Goal: Task Accomplishment & Management: Use online tool/utility

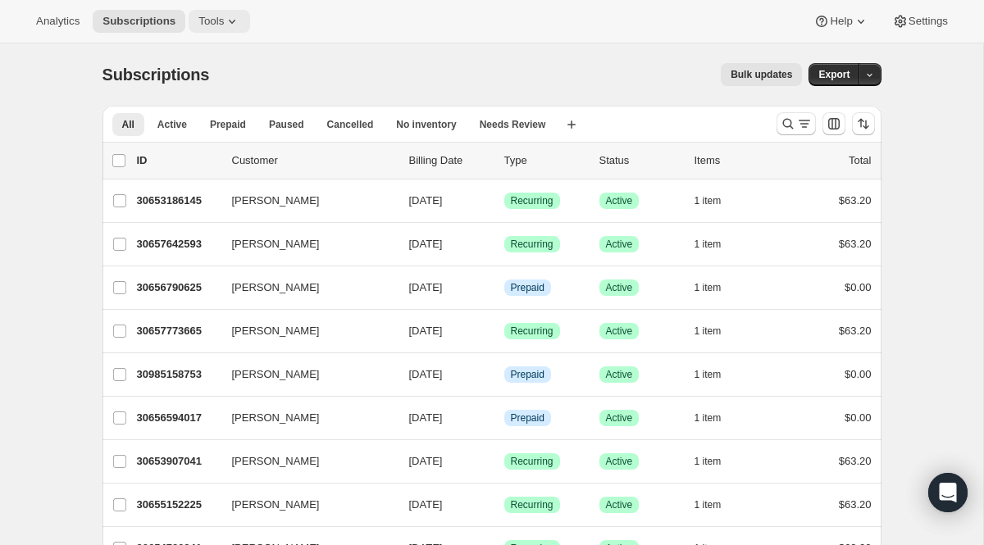
click at [230, 25] on icon at bounding box center [232, 21] width 16 height 16
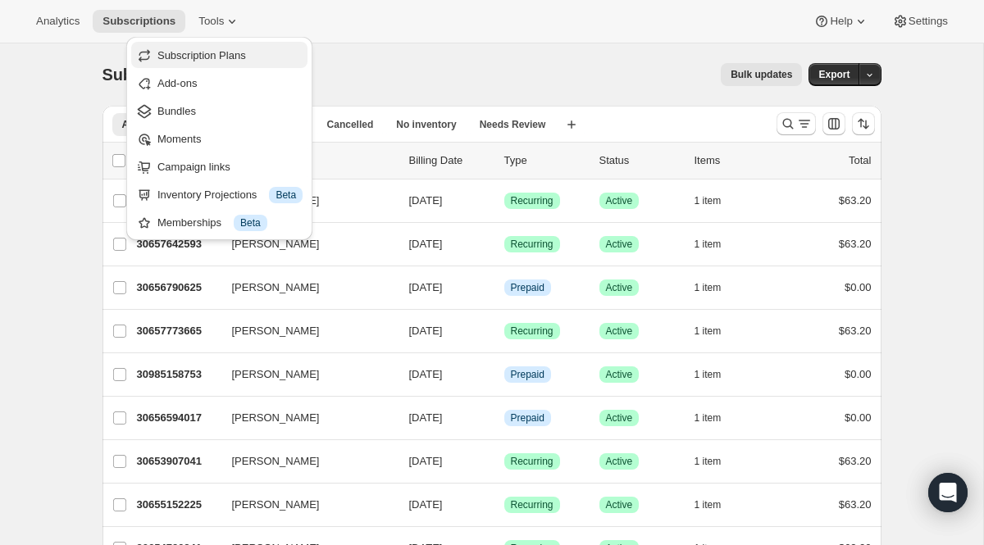
click at [225, 52] on span "Subscription Plans" at bounding box center [201, 55] width 89 height 12
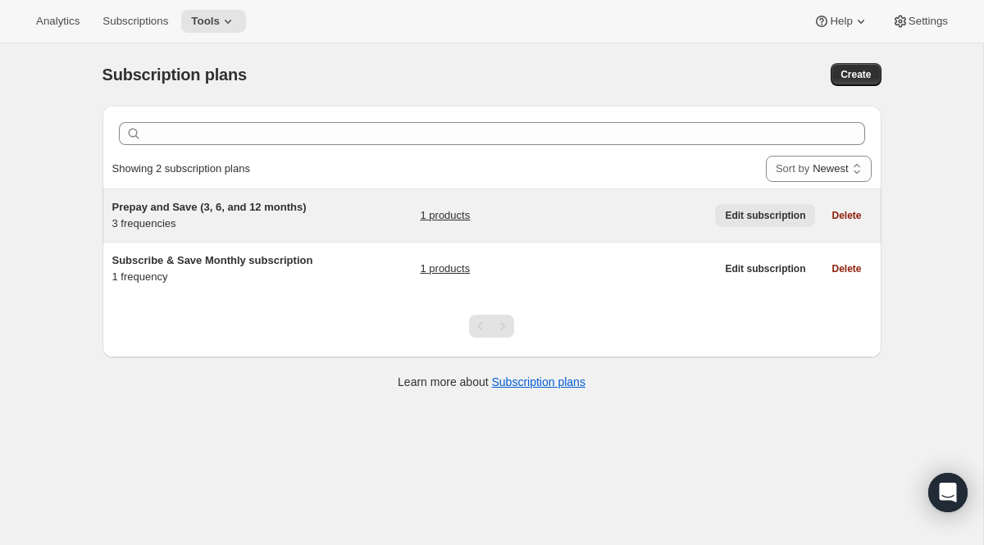
click at [745, 224] on button "Edit subscription" at bounding box center [765, 215] width 100 height 23
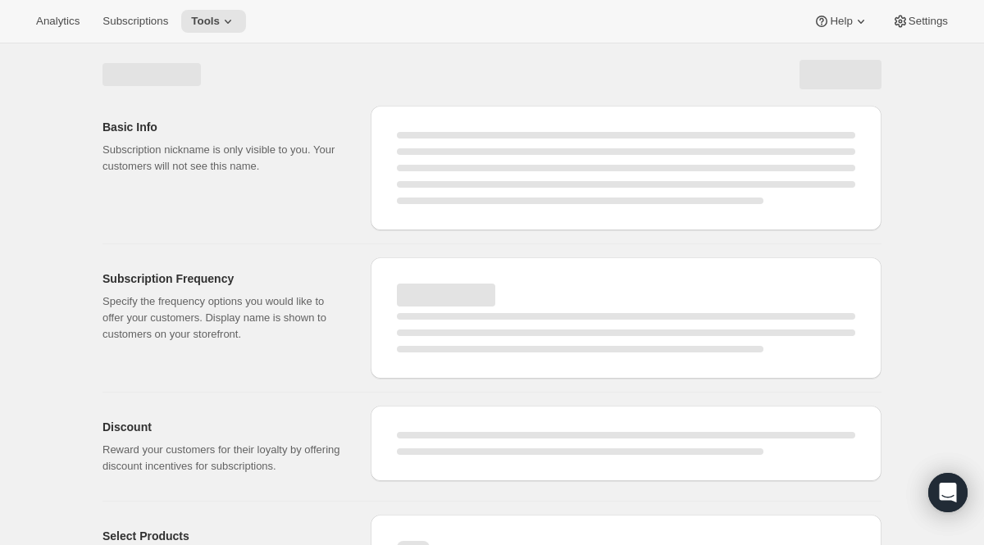
select select "WEEK"
select select "MONTH"
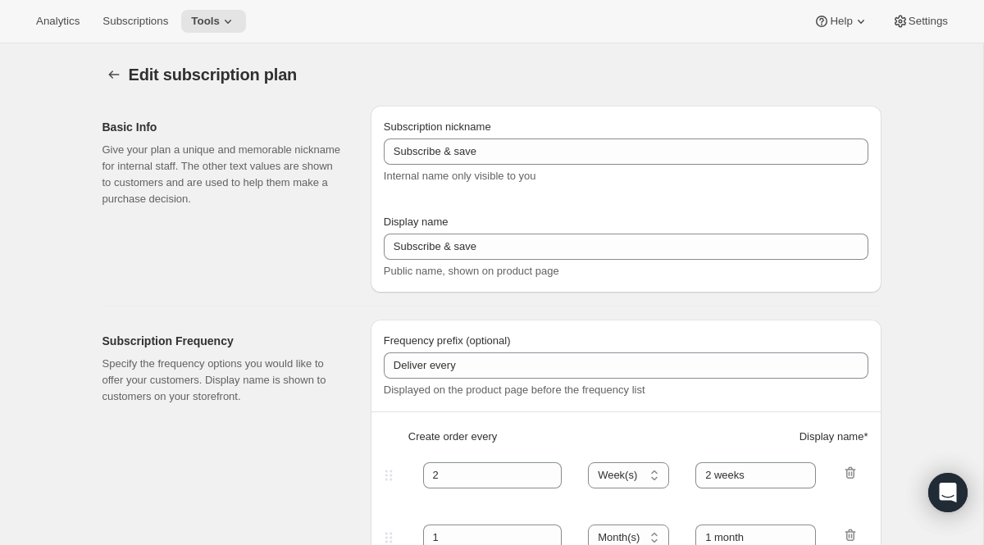
type input "Prepay and Save (3, 6, and 12 months)"
type input "[DATE] Month Subscriptions"
checkbox input "true"
select select "MONTH"
select select "MONTHDAY"
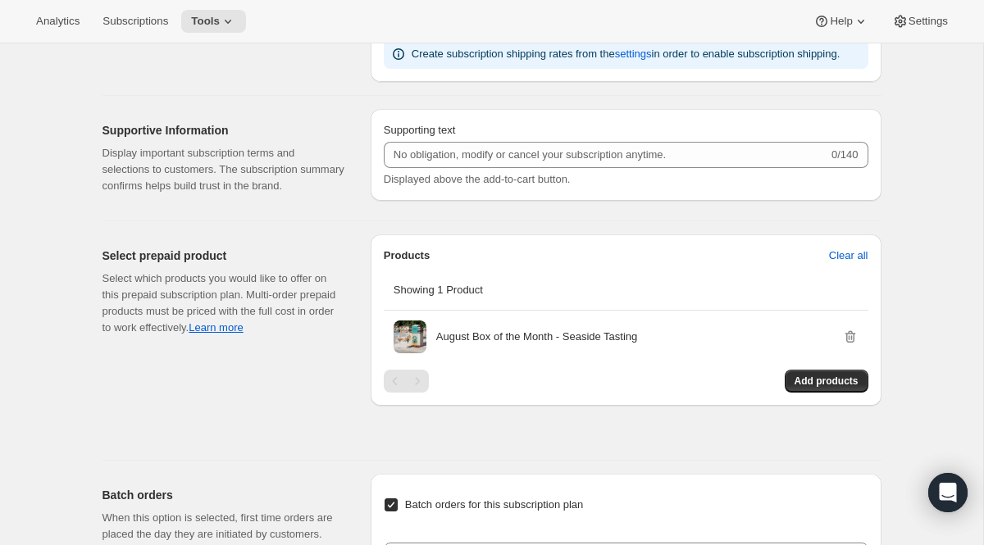
scroll to position [2000, 0]
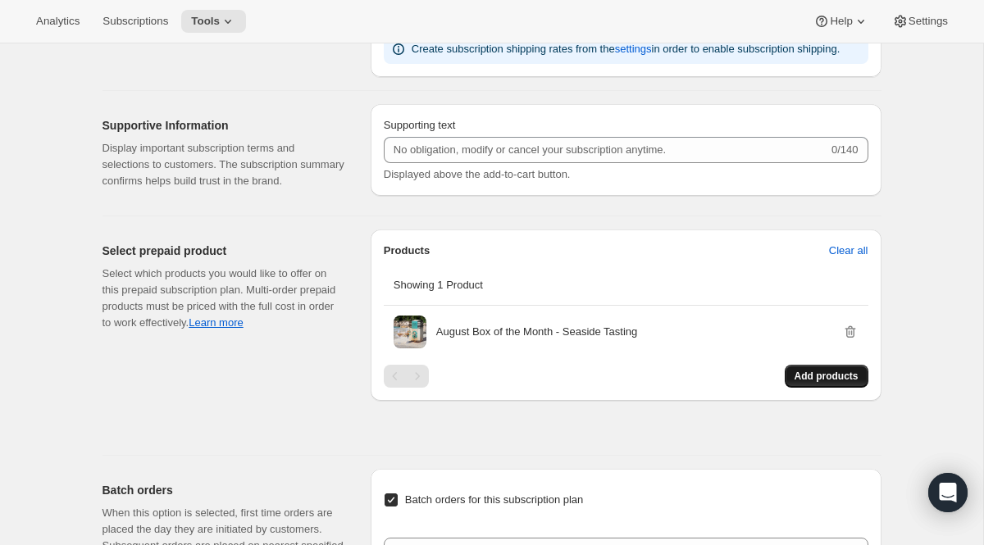
click at [825, 383] on span "Add products" at bounding box center [827, 376] width 64 height 13
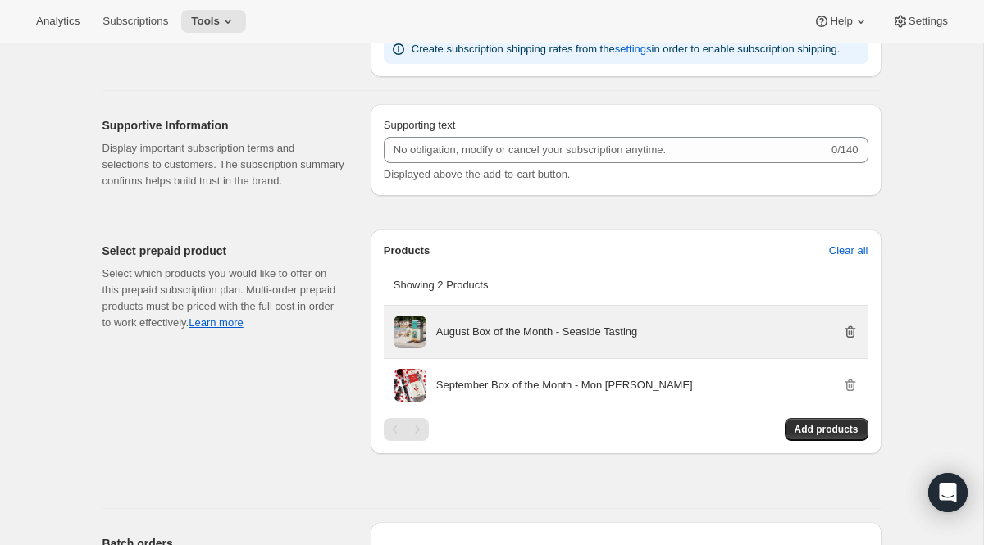
click at [849, 340] on icon "button" at bounding box center [850, 332] width 16 height 16
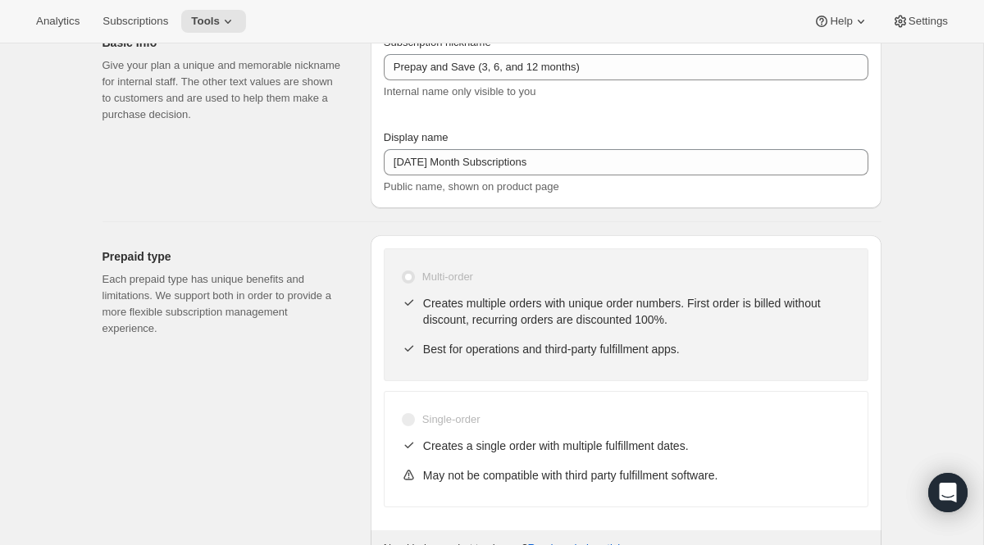
scroll to position [0, 0]
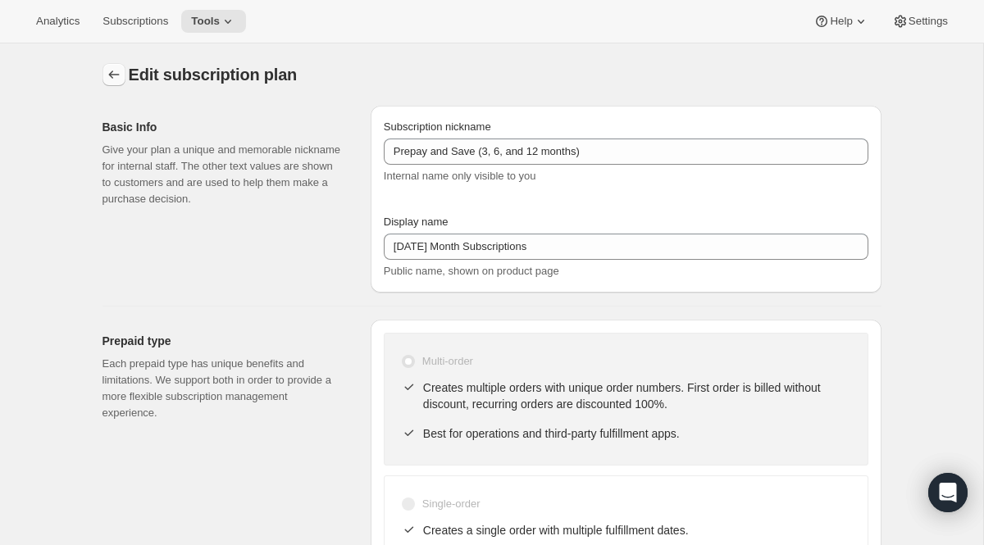
click at [113, 75] on icon "Subscription plans" at bounding box center [114, 74] width 16 height 16
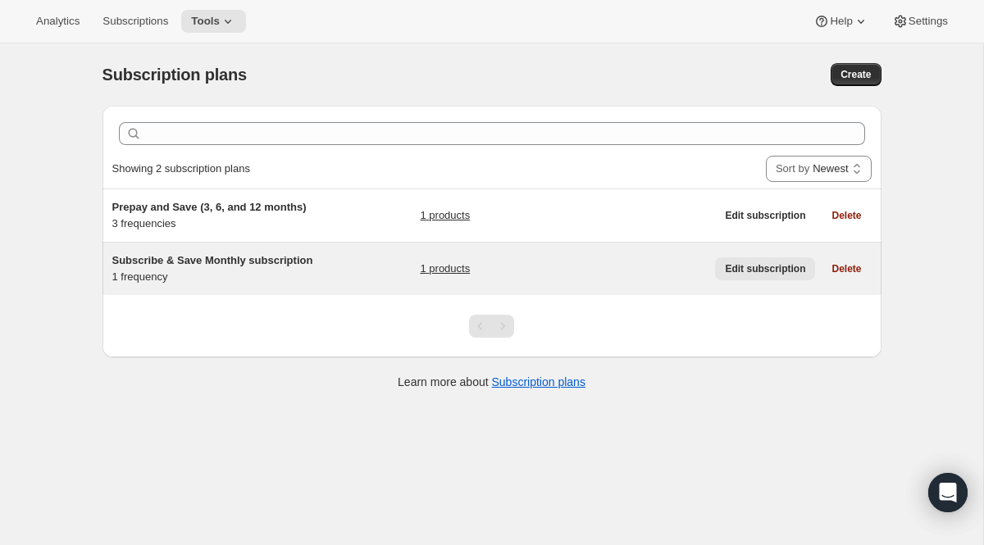
click at [758, 276] on span "Edit subscription" at bounding box center [765, 268] width 80 height 13
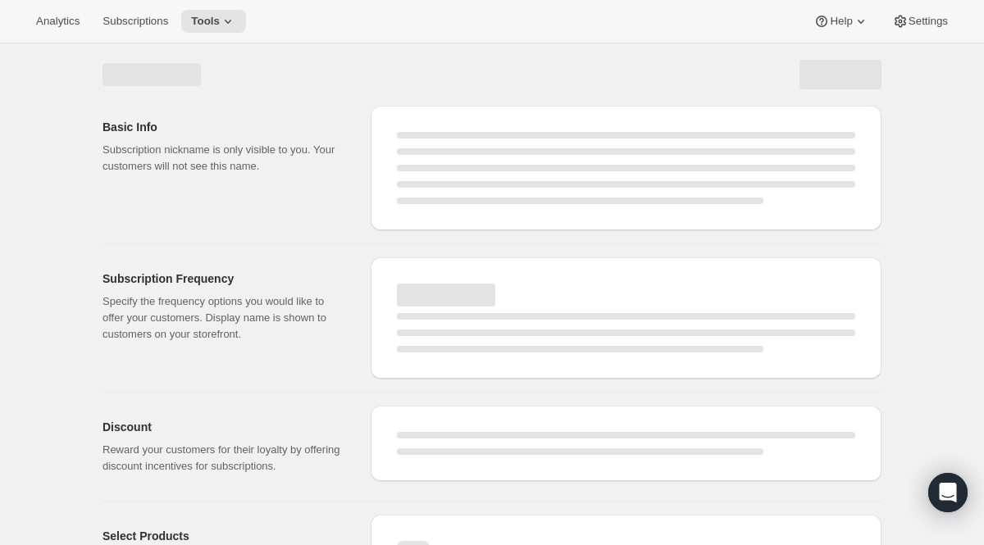
select select "WEEK"
select select "MONTH"
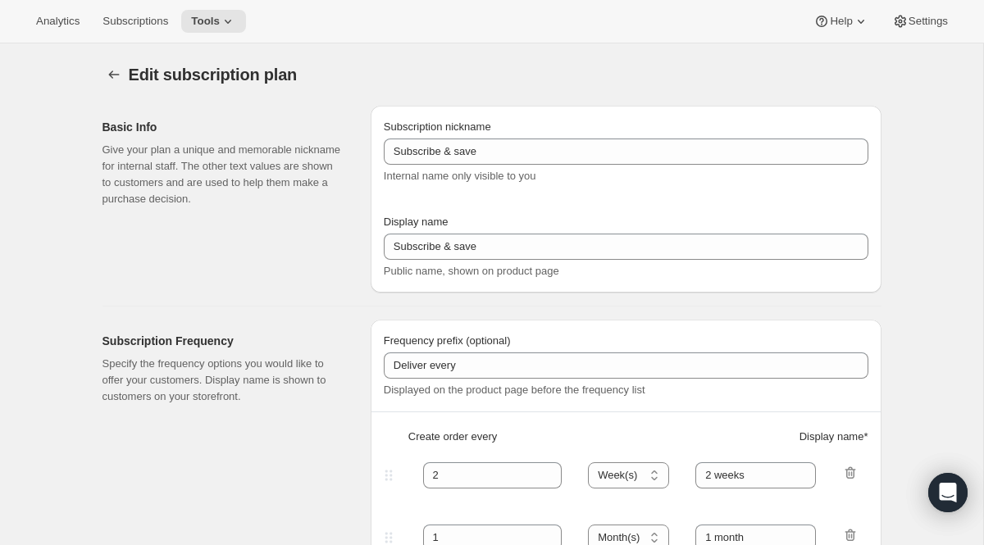
type input "Subscribe & Save Monthly subscription"
type input "Subscribe & Save 20%"
type input "1"
type input "1 month"
type input "20"
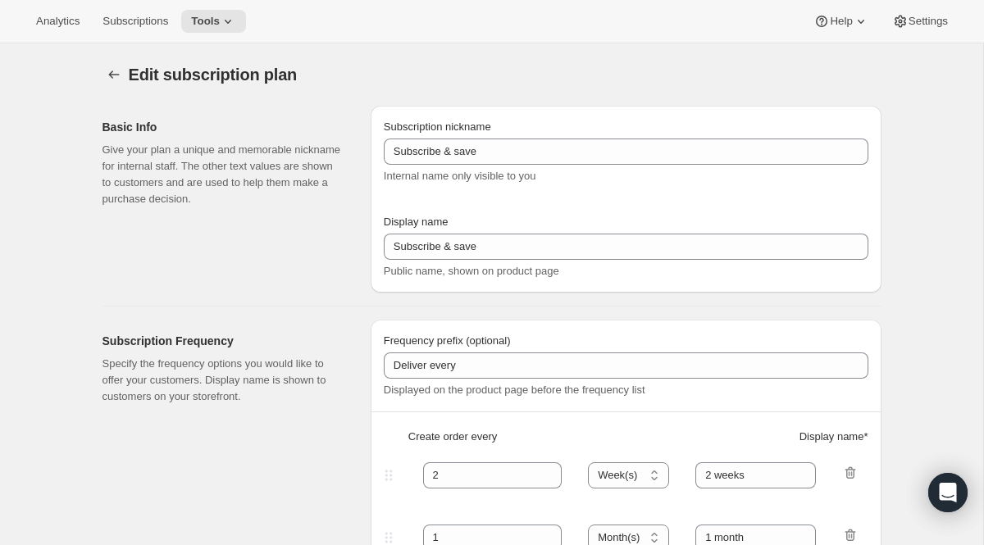
checkbox input "true"
select select "MONTHDAY"
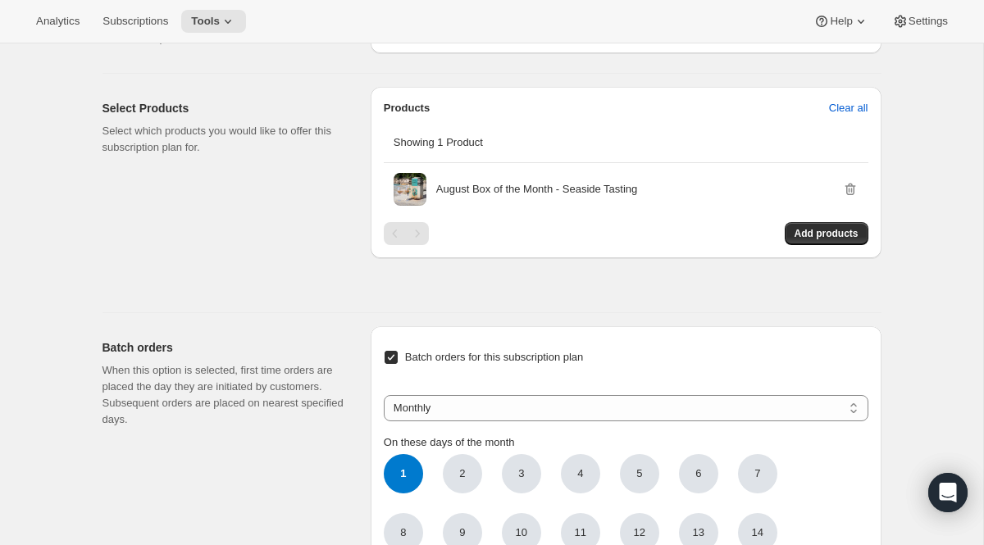
scroll to position [878, 0]
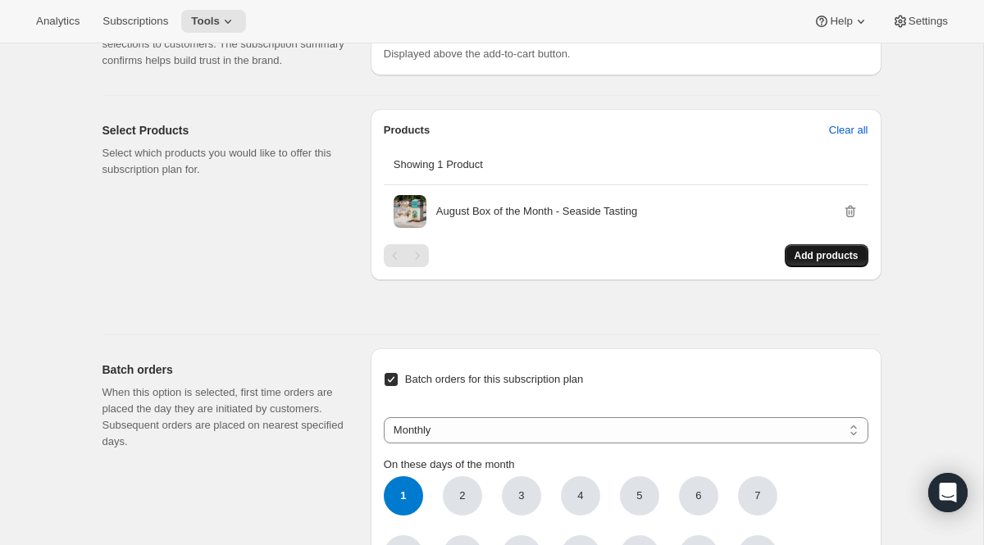
click at [809, 262] on span "Add products" at bounding box center [827, 255] width 64 height 13
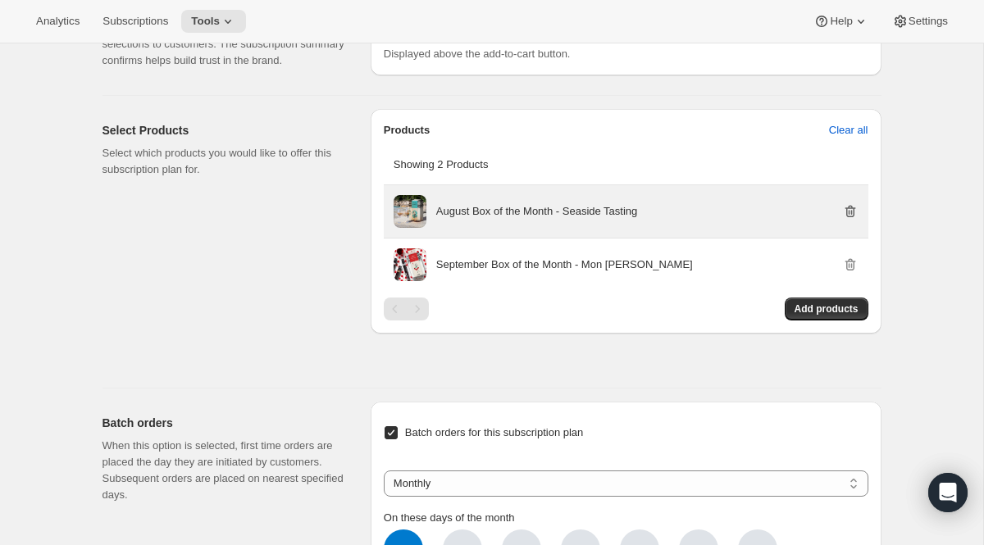
click at [854, 220] on icon "button" at bounding box center [850, 211] width 16 height 16
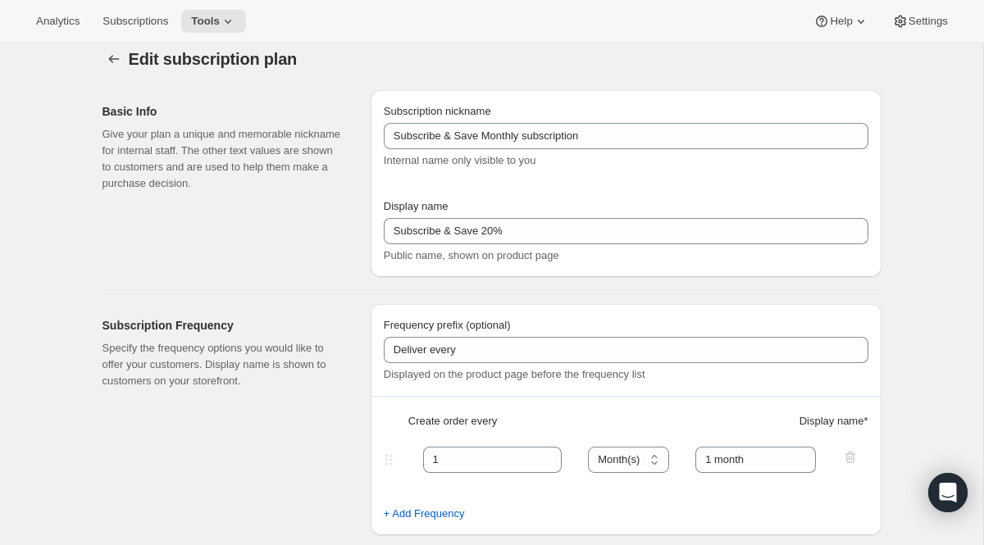
scroll to position [0, 0]
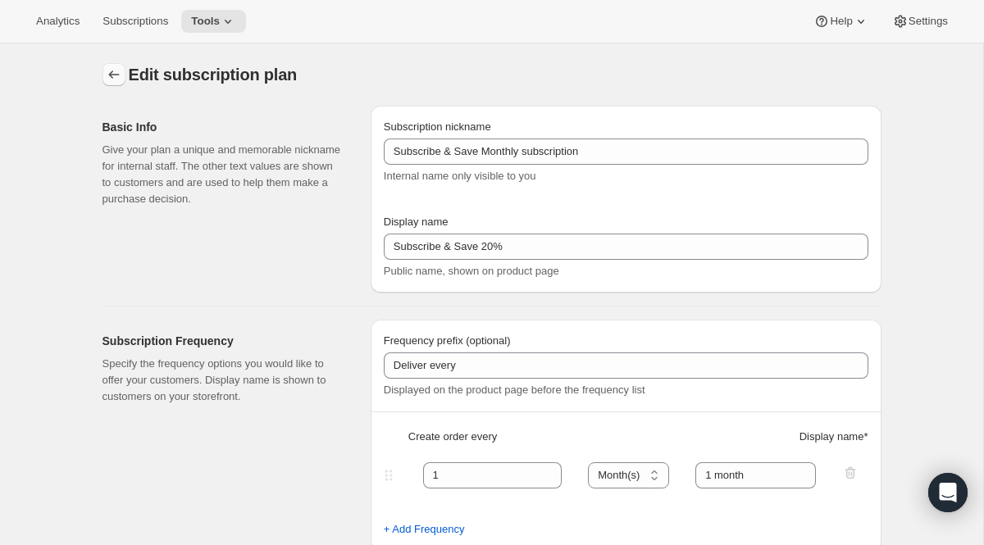
click at [117, 75] on icon "Subscription plans" at bounding box center [114, 74] width 16 height 16
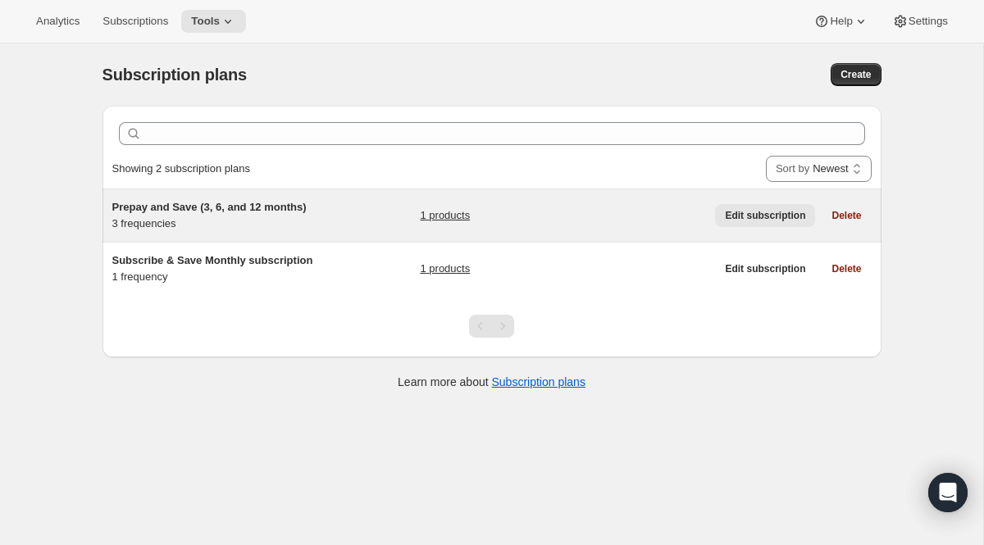
click at [780, 215] on span "Edit subscription" at bounding box center [765, 215] width 80 height 13
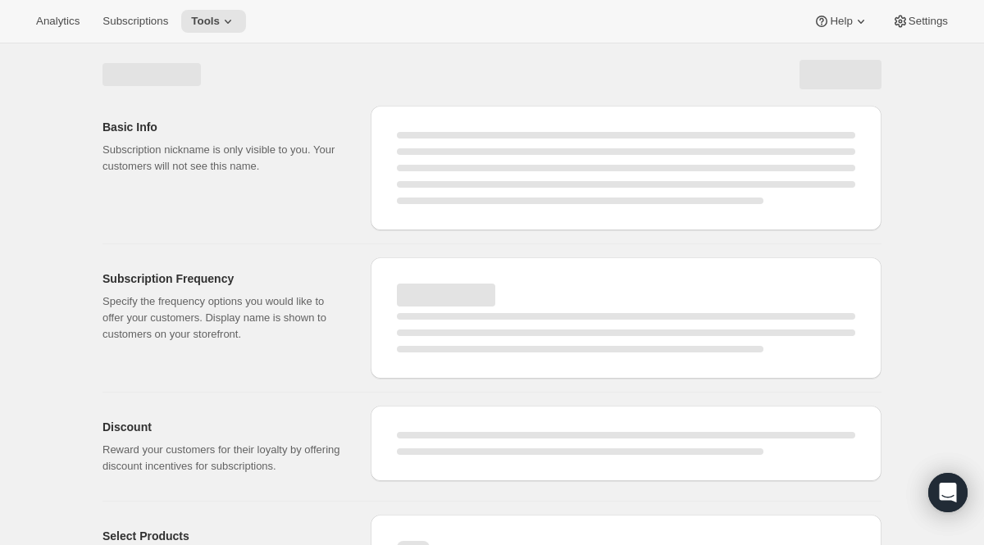
select select "WEEK"
select select "MONTH"
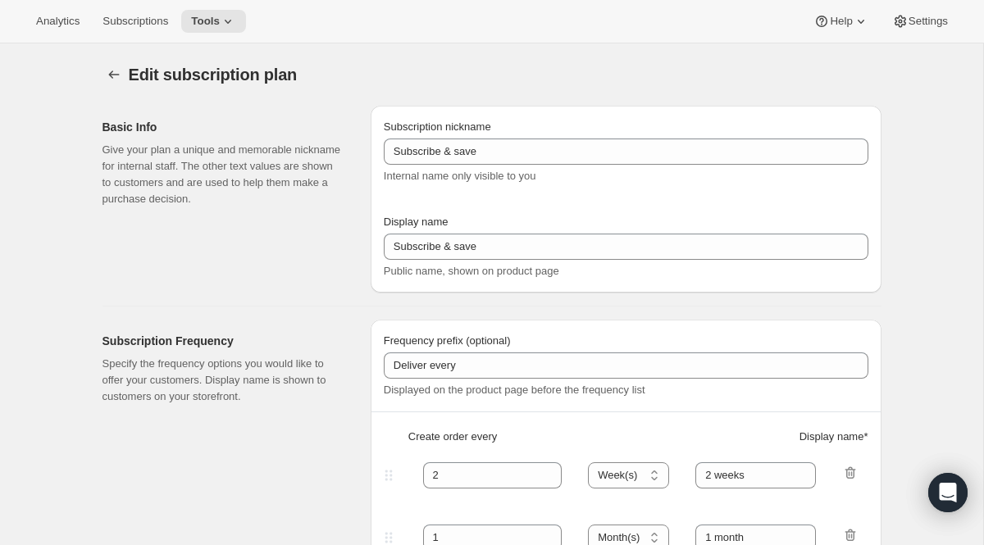
type input "Prepay and Save (3, 6, and 12 months)"
type input "[DATE] Month Subscriptions"
checkbox input "true"
select select "MONTH"
select select "MONTHDAY"
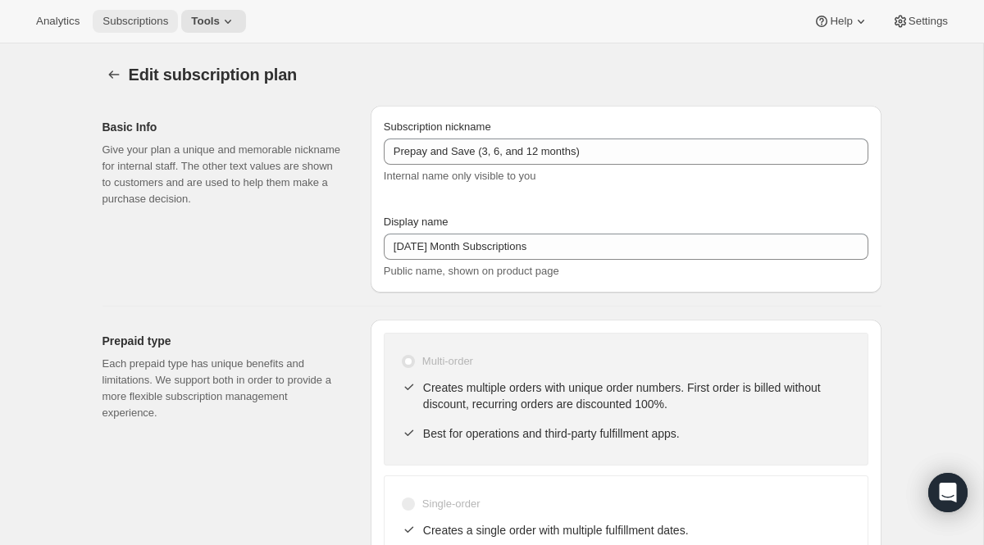
click at [138, 22] on span "Subscriptions" at bounding box center [135, 21] width 66 height 13
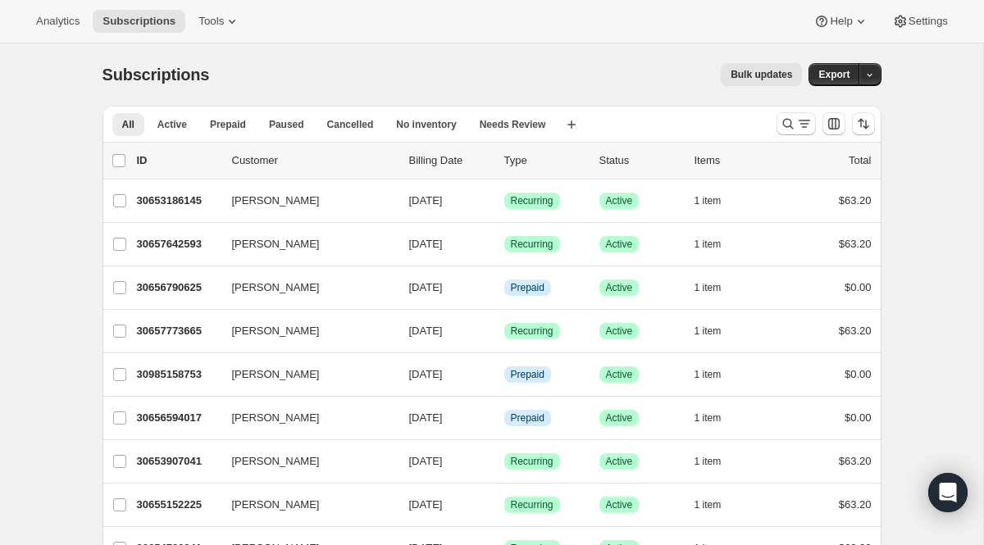
click at [739, 73] on span "Bulk updates" at bounding box center [761, 74] width 61 height 13
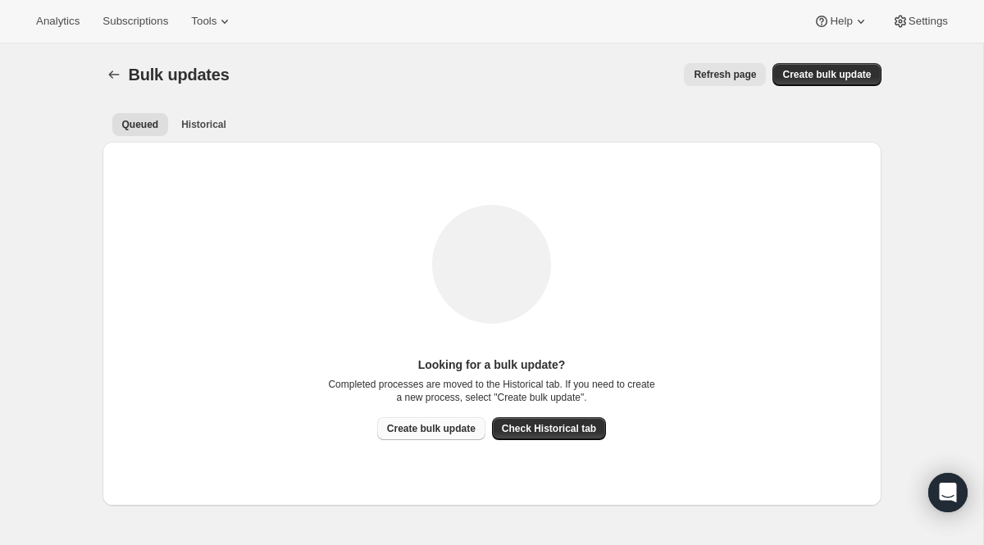
click at [451, 422] on span "Create bulk update" at bounding box center [431, 428] width 89 height 13
select select "12"
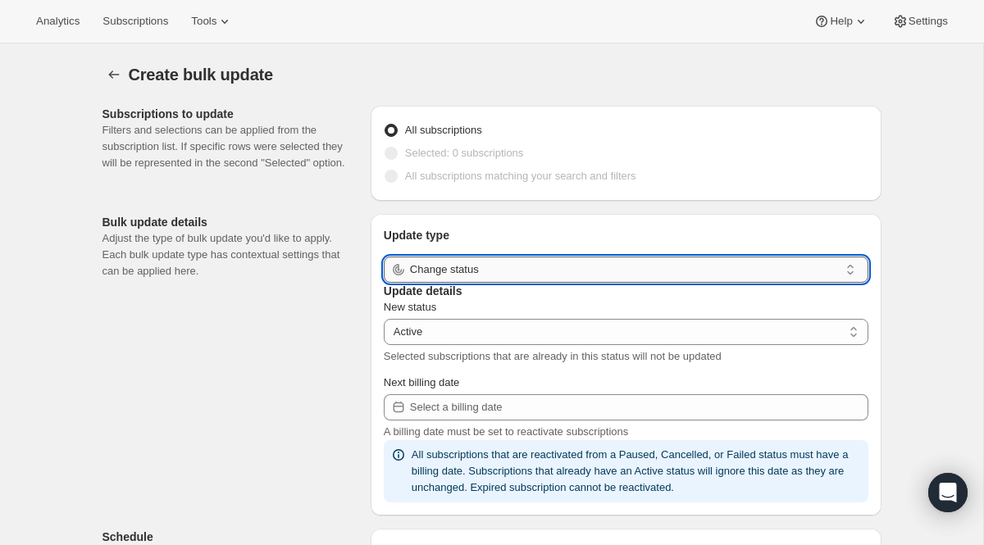
click at [568, 276] on input "Change status" at bounding box center [624, 270] width 429 height 26
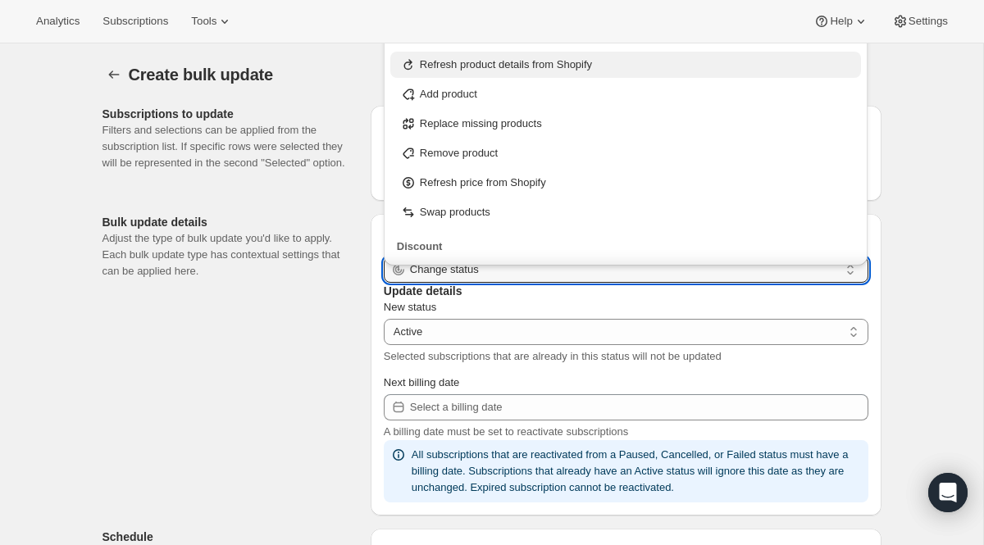
scroll to position [171, 0]
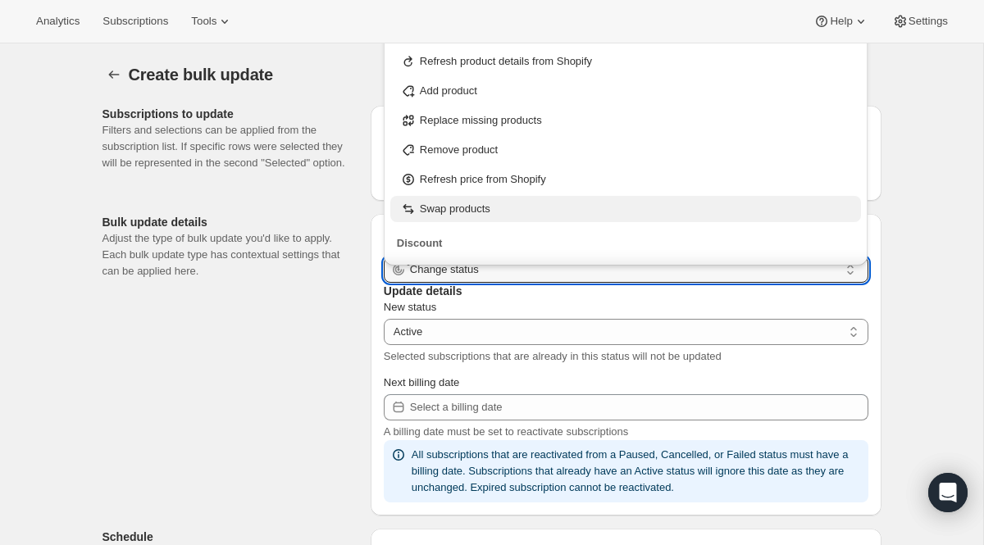
click at [487, 210] on p "Swap products" at bounding box center [455, 209] width 71 height 16
type input "Swap products"
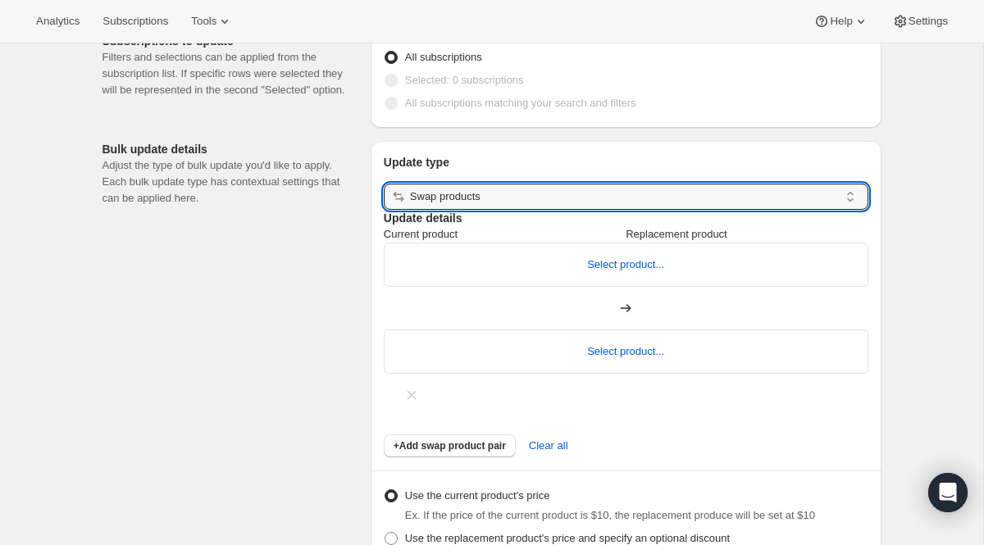
scroll to position [77, 0]
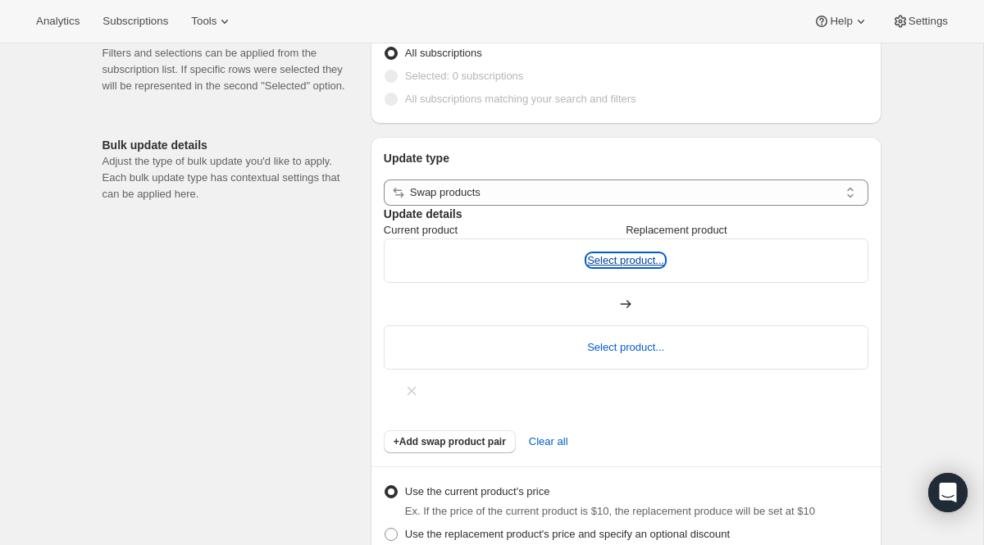
click at [587, 266] on button "Select product..." at bounding box center [625, 260] width 77 height 12
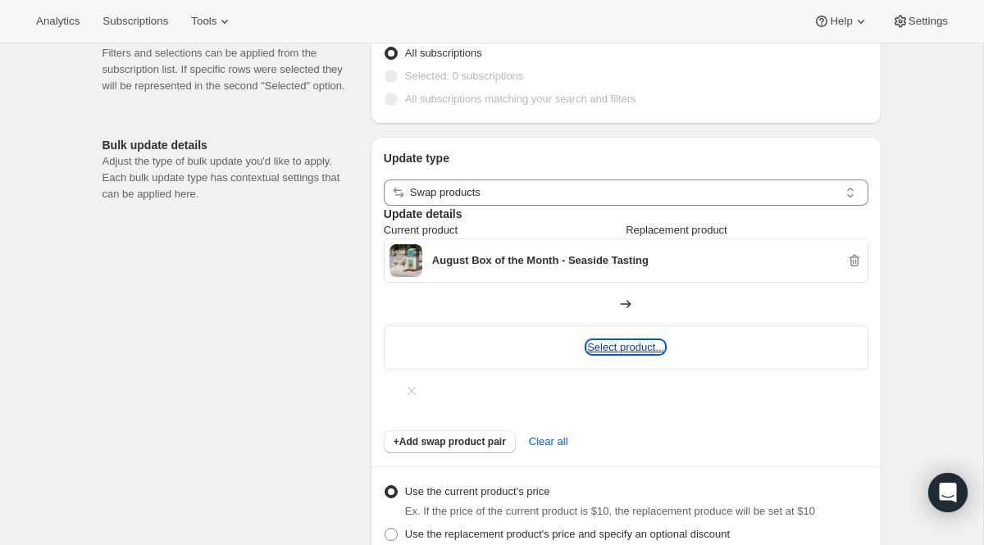
click at [664, 341] on button "Select product..." at bounding box center [625, 347] width 77 height 12
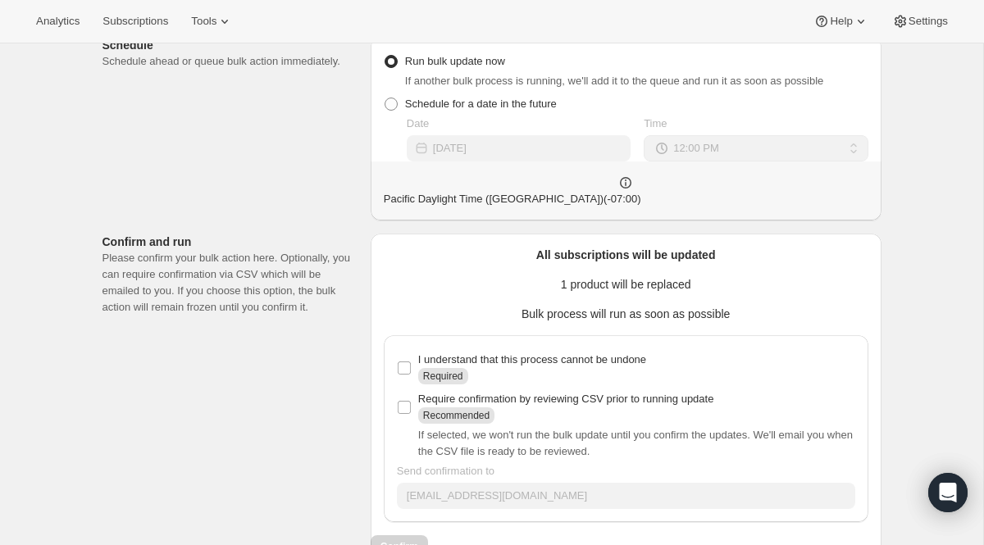
scroll to position [790, 0]
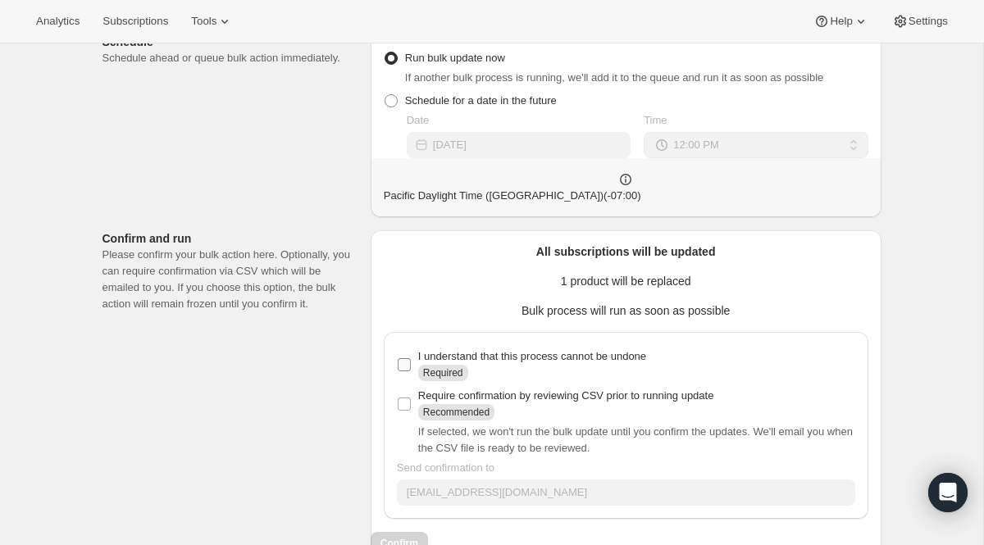
click at [406, 358] on input "I understand that this process cannot be undone Required" at bounding box center [404, 364] width 13 height 13
checkbox input "true"
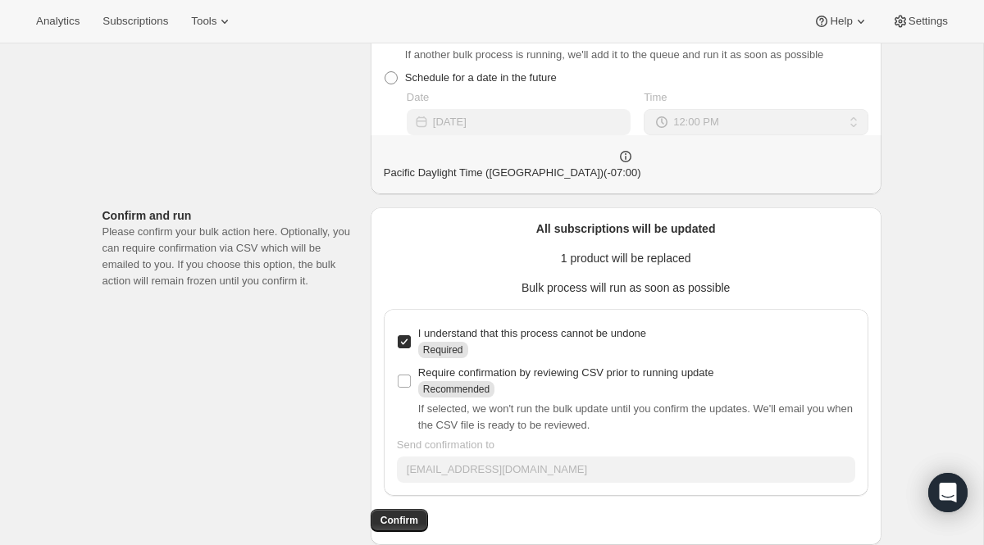
scroll to position [827, 0]
drag, startPoint x: 842, startPoint y: 494, endPoint x: 695, endPoint y: 499, distance: 146.8
click at [695, 509] on div "Confirm" at bounding box center [626, 520] width 511 height 23
click at [418, 514] on span "Confirm" at bounding box center [399, 520] width 38 height 13
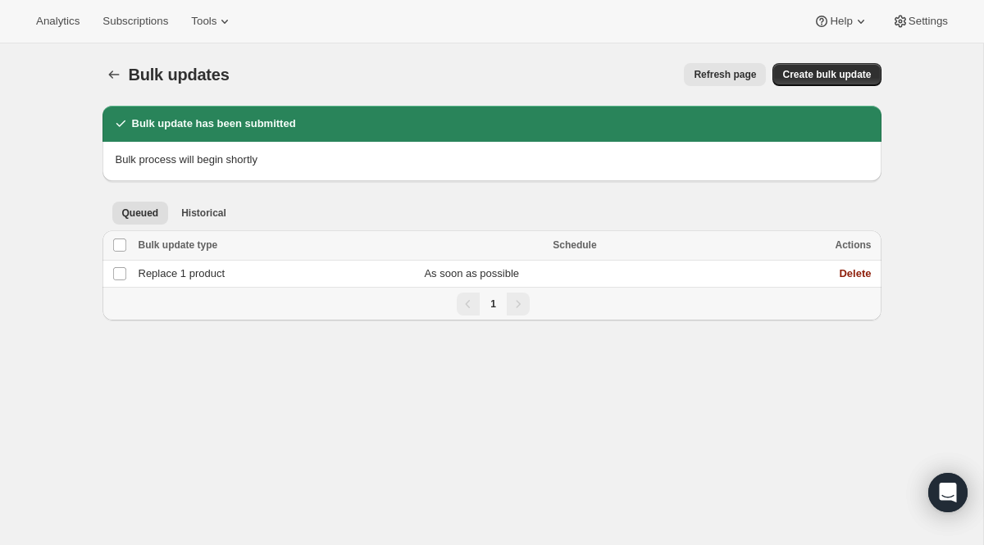
click at [695, 69] on span "Refresh page" at bounding box center [725, 74] width 62 height 13
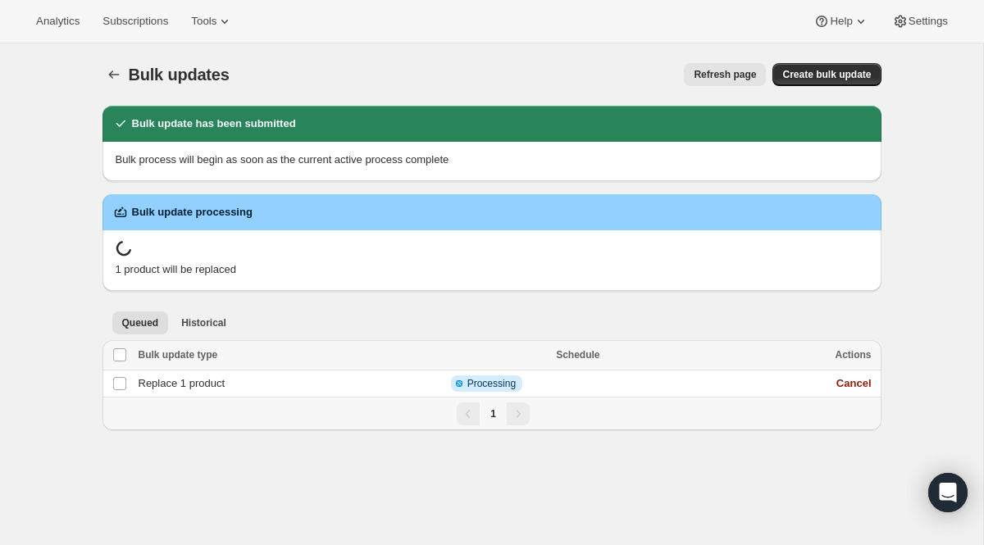
click at [717, 82] on button "Refresh page" at bounding box center [725, 74] width 82 height 23
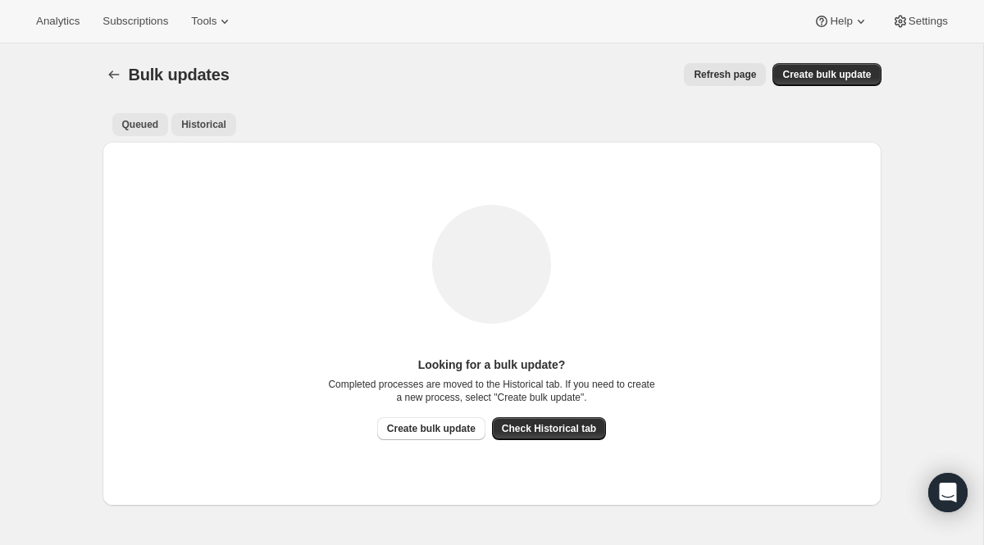
click at [213, 124] on span "Historical" at bounding box center [203, 124] width 45 height 13
